Goal: Task Accomplishment & Management: Manage account settings

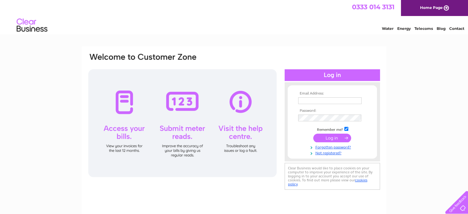
type input "accounts@sandcdirect.co.uk"
click at [323, 137] on input "submit" at bounding box center [332, 138] width 38 height 9
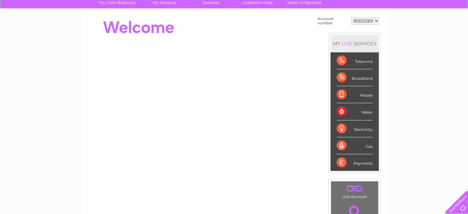
scroll to position [183, 0]
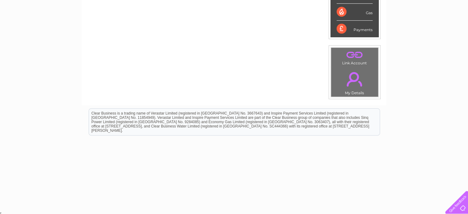
click at [359, 30] on div "Payments" at bounding box center [355, 29] width 36 height 17
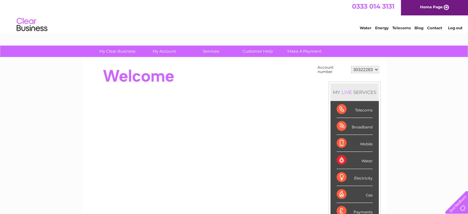
scroll to position [0, 0]
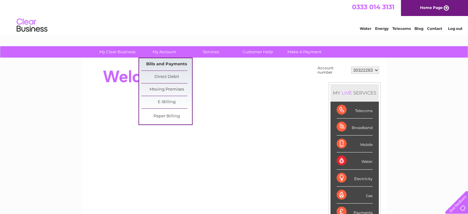
click at [164, 62] on link "Bills and Payments" at bounding box center [166, 64] width 51 height 12
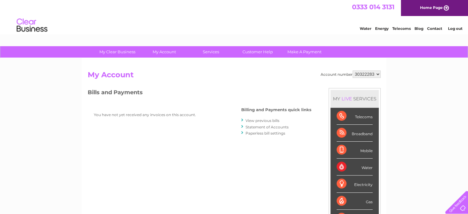
click at [263, 125] on link "Statement of Accounts" at bounding box center [266, 127] width 43 height 5
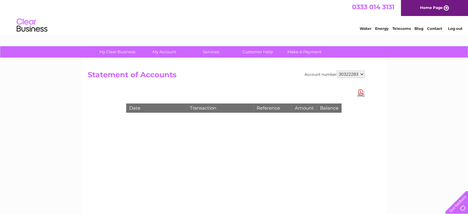
click at [362, 73] on select "30322283" at bounding box center [351, 73] width 28 height 7
click at [237, 78] on h2 "Statement of Accounts" at bounding box center [226, 76] width 277 height 12
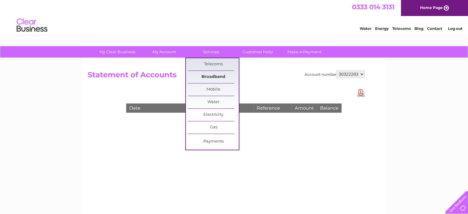
click at [212, 75] on link "Broadband" at bounding box center [213, 77] width 51 height 12
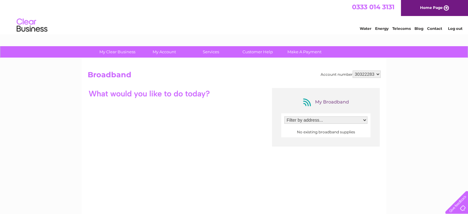
click at [364, 119] on select "Filter by address..." at bounding box center [325, 119] width 83 height 7
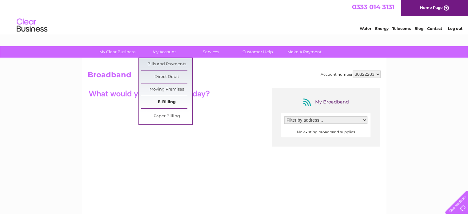
click at [167, 102] on link "E-Billing" at bounding box center [166, 102] width 51 height 12
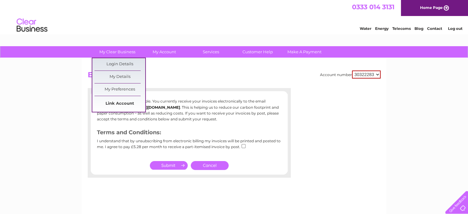
click at [116, 102] on link "Link Account" at bounding box center [119, 104] width 51 height 12
